Goal: Use online tool/utility: Utilize a website feature to perform a specific function

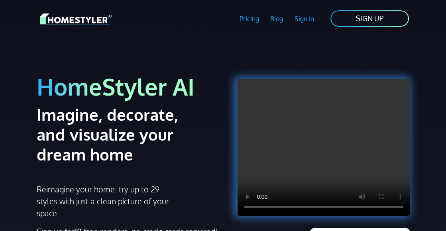
scroll to position [80, 0]
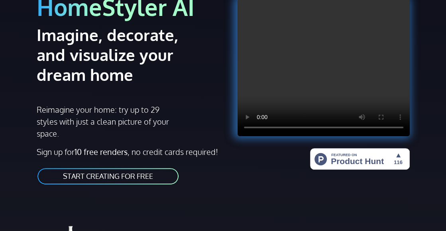
click at [99, 178] on link "START CREATING FOR FREE" at bounding box center [108, 176] width 143 height 18
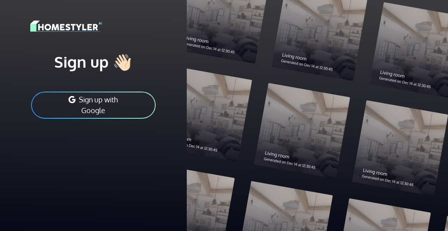
click at [87, 100] on button "Sign up with Google" at bounding box center [93, 105] width 126 height 29
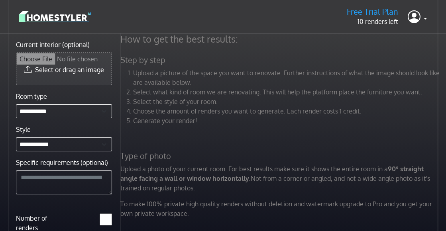
click at [45, 70] on input "Current interior (optional)" at bounding box center [63, 69] width 95 height 32
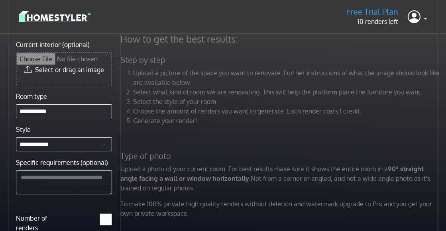
type input "**********"
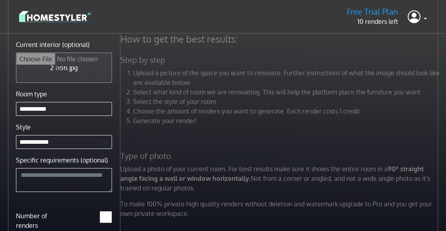
click at [55, 69] on input "Current interior (optional)" at bounding box center [63, 67] width 95 height 29
click at [58, 71] on input "Current interior (optional)" at bounding box center [63, 67] width 95 height 29
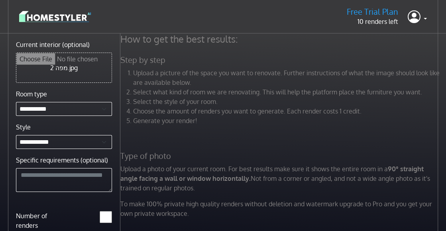
type input "**********"
drag, startPoint x: 60, startPoint y: 66, endPoint x: 255, endPoint y: 49, distance: 195.7
click at [255, 49] on div "How to get the best results: Step by step Upload a picture of the space you wan…" at bounding box center [280, 128] width 329 height 191
click at [74, 64] on input "Current interior (optional)" at bounding box center [63, 67] width 95 height 29
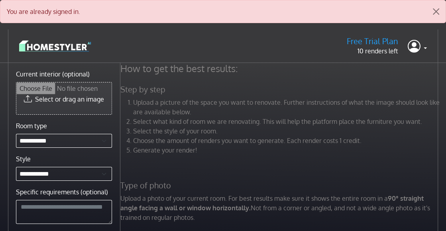
click at [51, 98] on input "Current interior (optional)" at bounding box center [63, 99] width 95 height 32
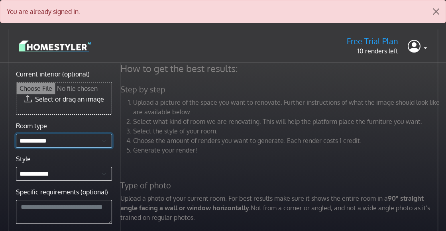
click at [35, 141] on select "**********" at bounding box center [64, 141] width 96 height 14
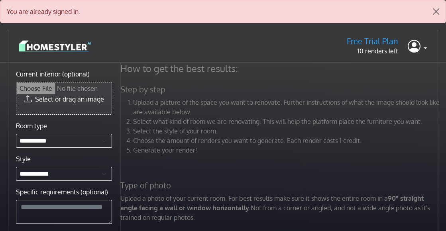
click at [41, 98] on input "Current interior (optional)" at bounding box center [63, 99] width 95 height 32
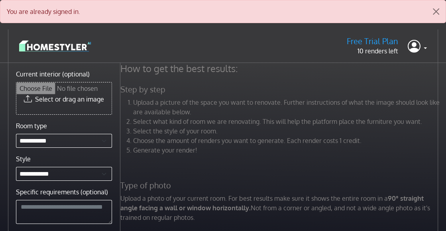
type input "**********"
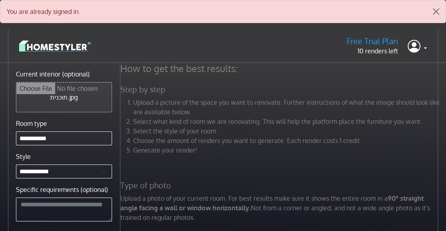
click at [68, 99] on input "Current interior (optional)" at bounding box center [63, 97] width 95 height 29
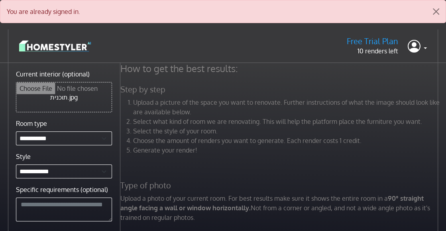
click at [185, 37] on div "Free Trial Plan 10 renders left Profile Sign out" at bounding box center [223, 46] width 408 height 20
click at [51, 93] on input "Current interior (optional)" at bounding box center [63, 97] width 95 height 29
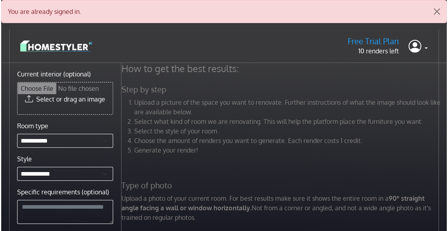
scroll to position [79, 0]
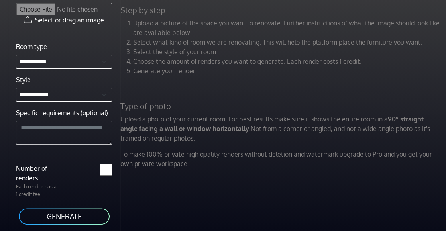
click at [50, 216] on button "GENERATE" at bounding box center [64, 217] width 92 height 18
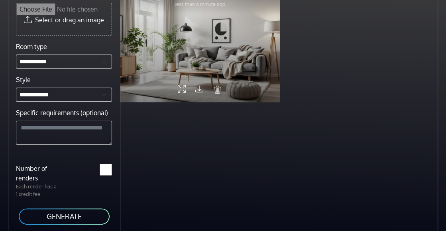
click at [200, 61] on div at bounding box center [199, 43] width 159 height 120
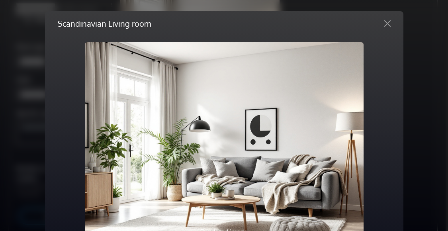
scroll to position [77, 0]
